Goal: Entertainment & Leisure: Consume media (video, audio)

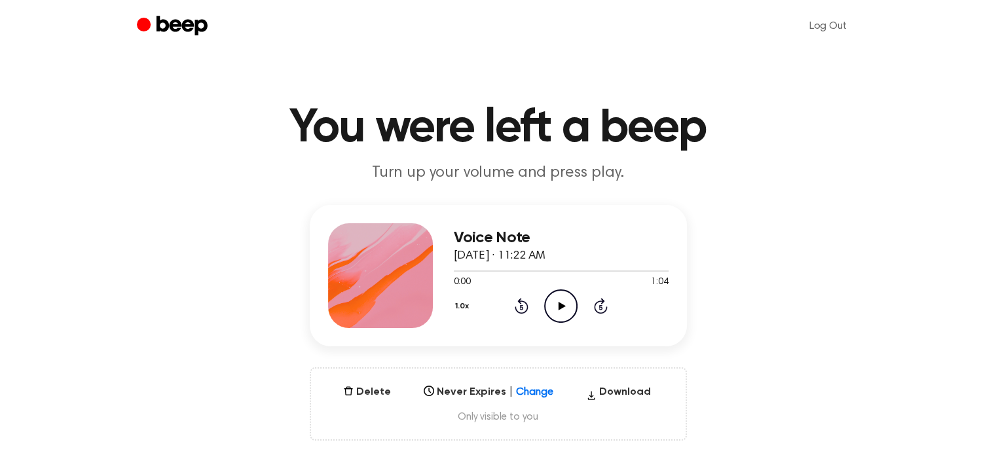
click at [558, 308] on icon at bounding box center [561, 306] width 7 height 9
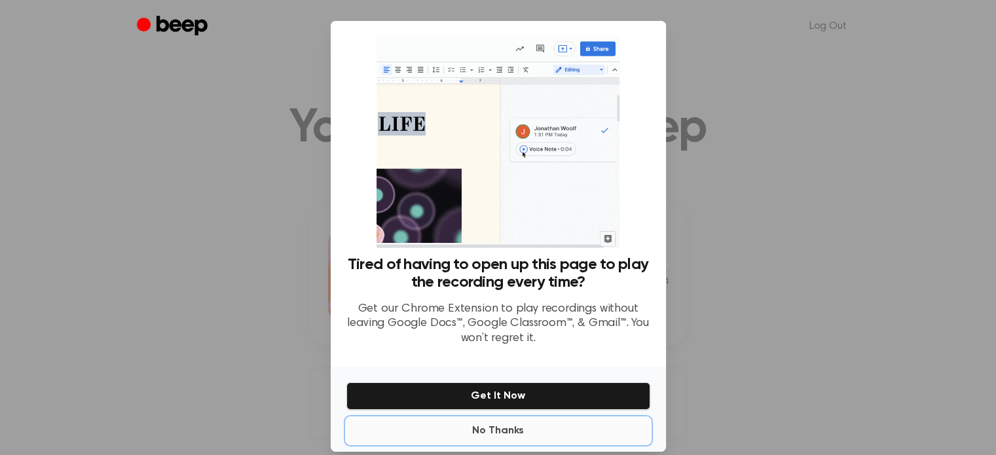
click at [506, 429] on button "No Thanks" at bounding box center [498, 431] width 304 height 26
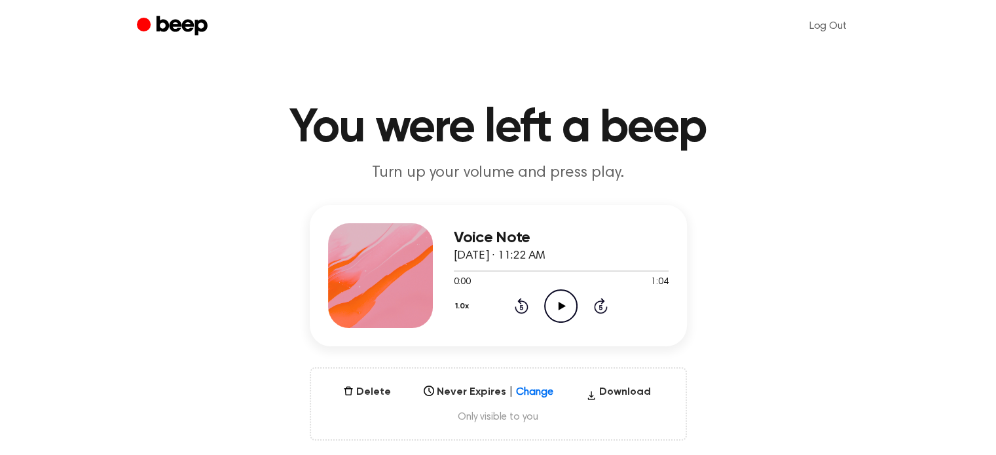
click at [550, 301] on icon "Play Audio" at bounding box center [560, 305] width 33 height 33
click at [555, 309] on icon "Pause Audio" at bounding box center [560, 305] width 33 height 33
click at [555, 309] on icon "Play Audio" at bounding box center [560, 305] width 33 height 33
click at [555, 309] on icon "Pause Audio" at bounding box center [560, 305] width 33 height 33
click at [559, 314] on icon "Play Audio" at bounding box center [560, 305] width 33 height 33
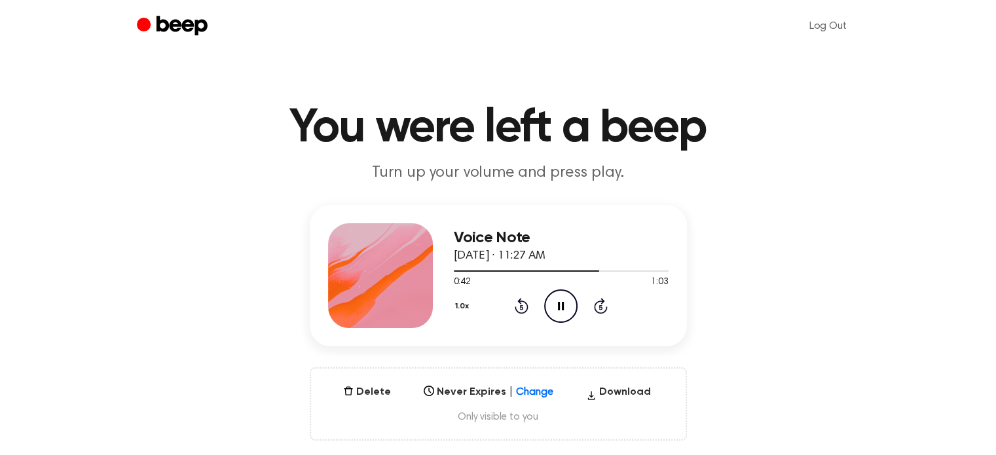
click at [562, 310] on icon "Pause Audio" at bounding box center [560, 305] width 33 height 33
